Goal: Communication & Community: Answer question/provide support

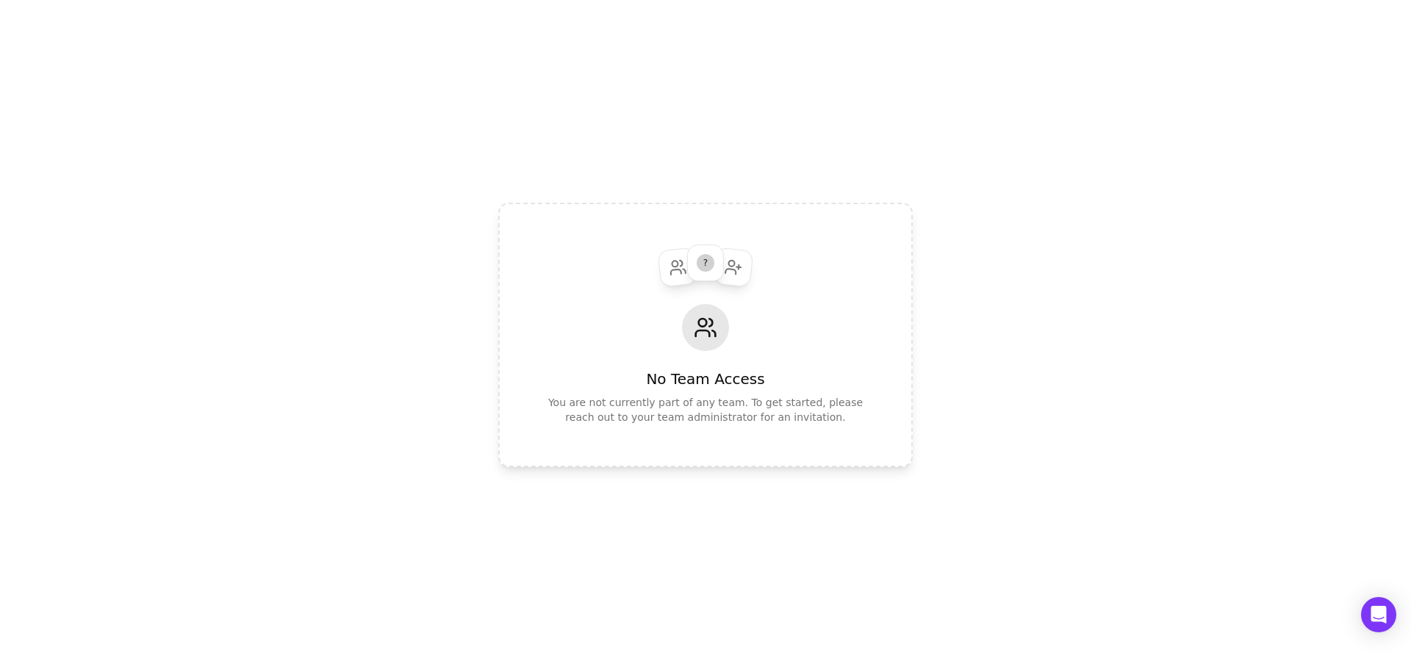
scroll to position [256, 0]
click at [1117, 206] on div "? No Team Access You are not currently part of any team. To get started, please…" at bounding box center [705, 334] width 1411 height 669
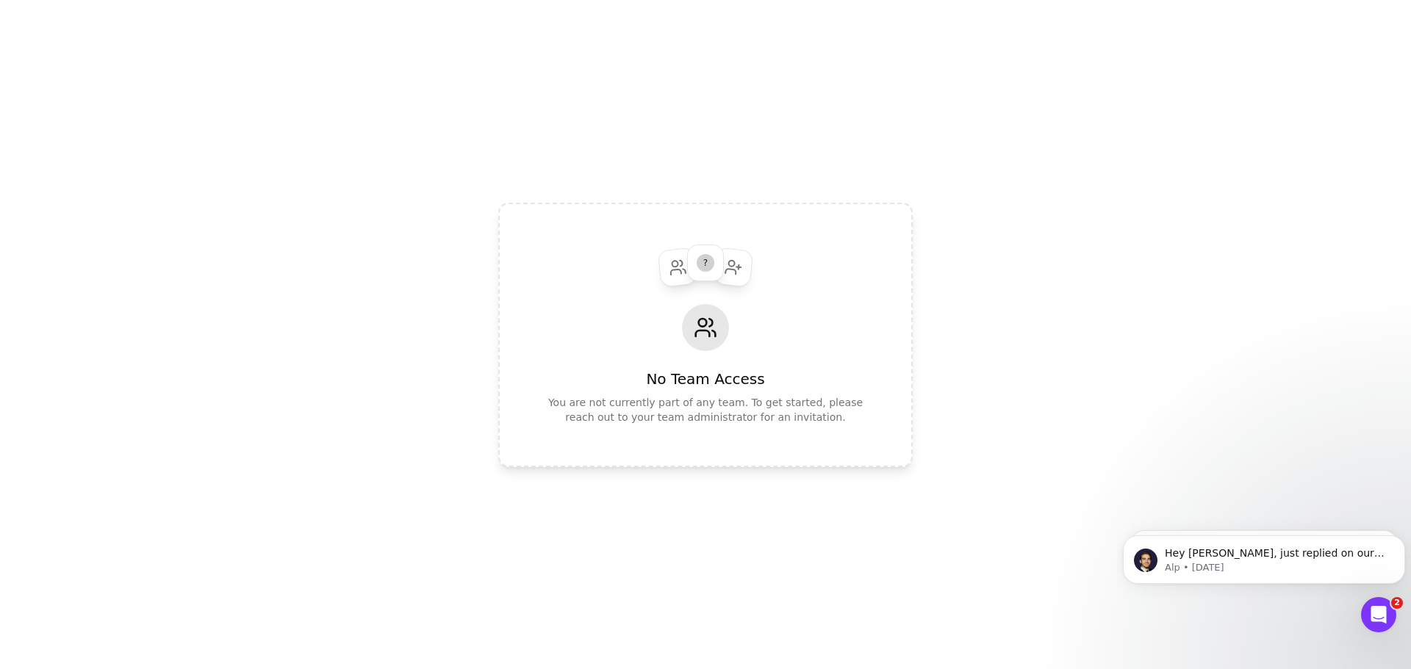
scroll to position [0, 0]
click at [1287, 560] on span "Hey Kristin, just replied on our other thread!" at bounding box center [1274, 560] width 220 height 26
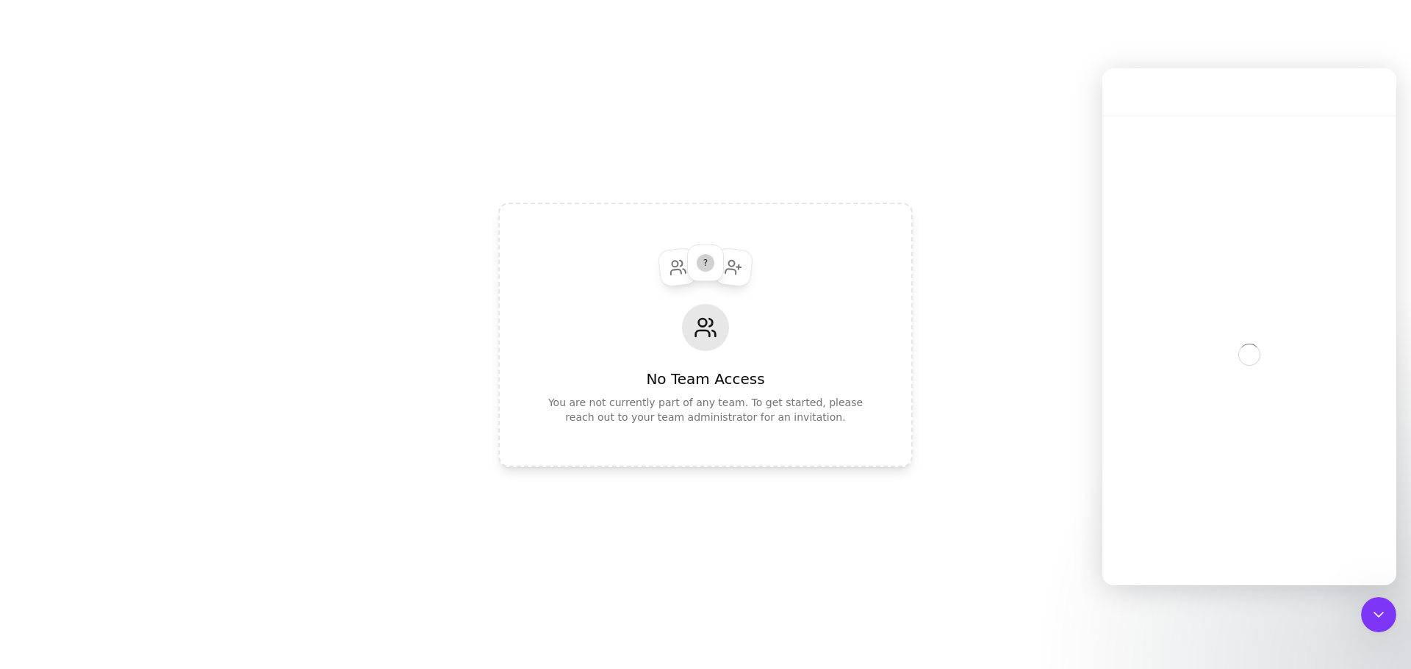
scroll to position [2, 0]
